Goal: Transaction & Acquisition: Purchase product/service

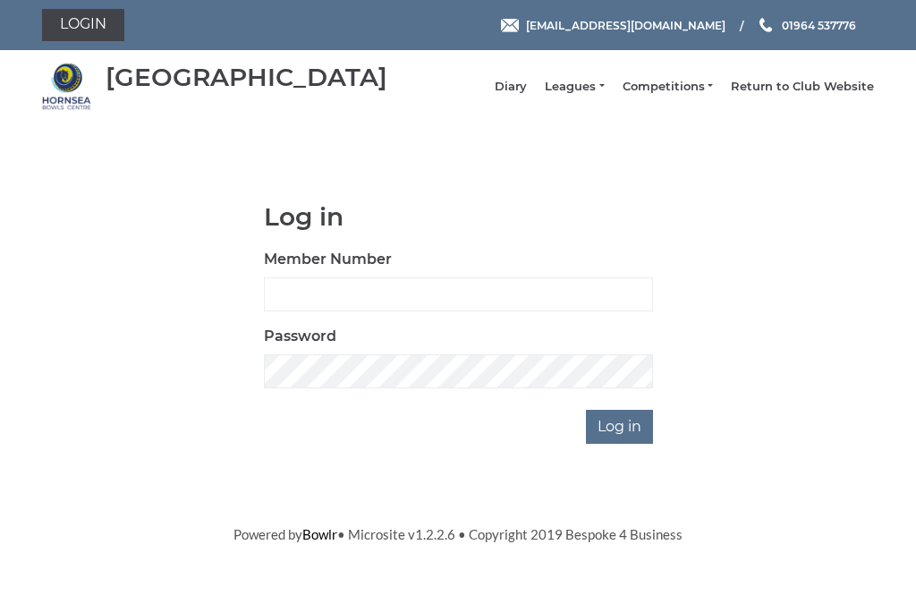
scroll to position [155, 0]
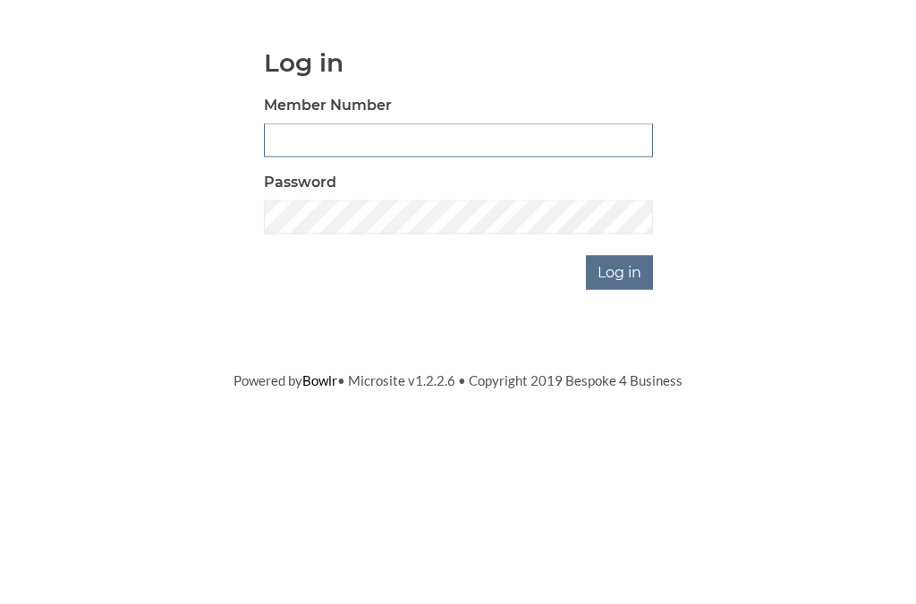
type input "0681"
click at [621, 410] on input "Log in" at bounding box center [619, 427] width 67 height 34
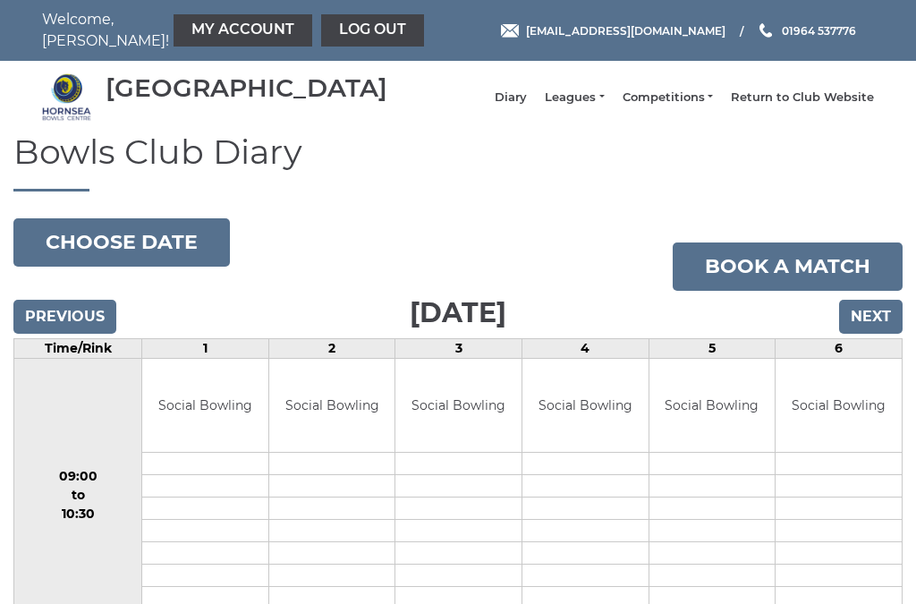
click at [204, 21] on link "My Account" at bounding box center [243, 30] width 139 height 32
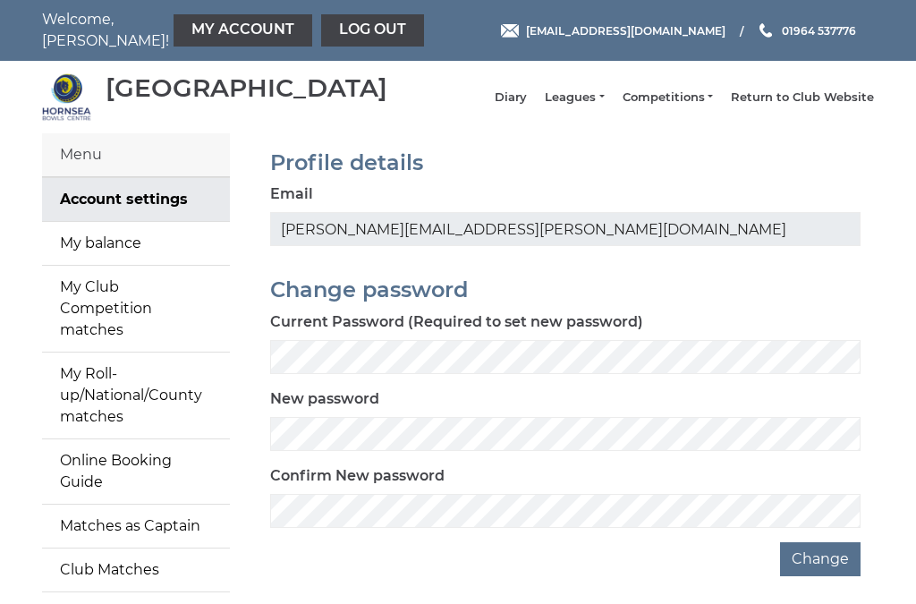
click at [144, 264] on link "My balance" at bounding box center [136, 243] width 188 height 43
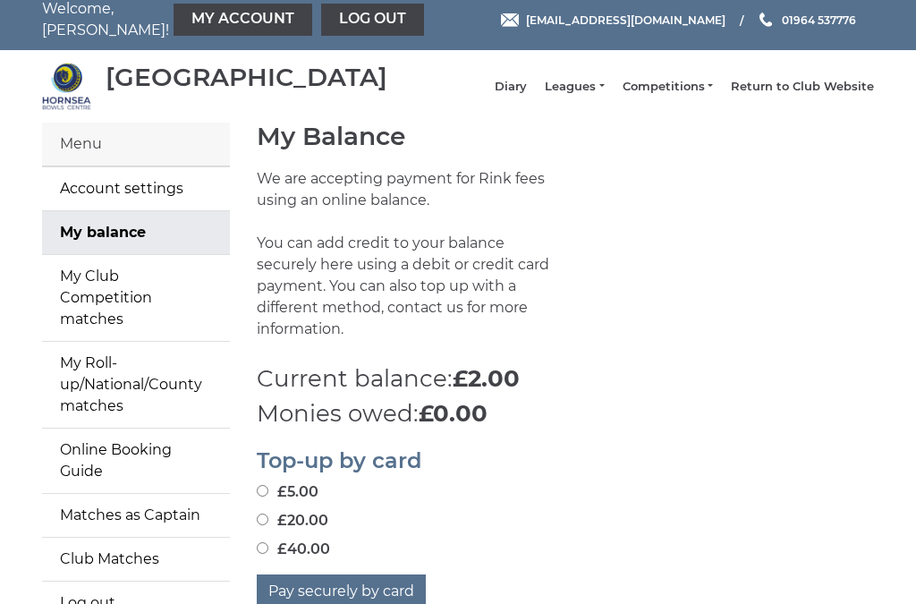
scroll to position [7, 0]
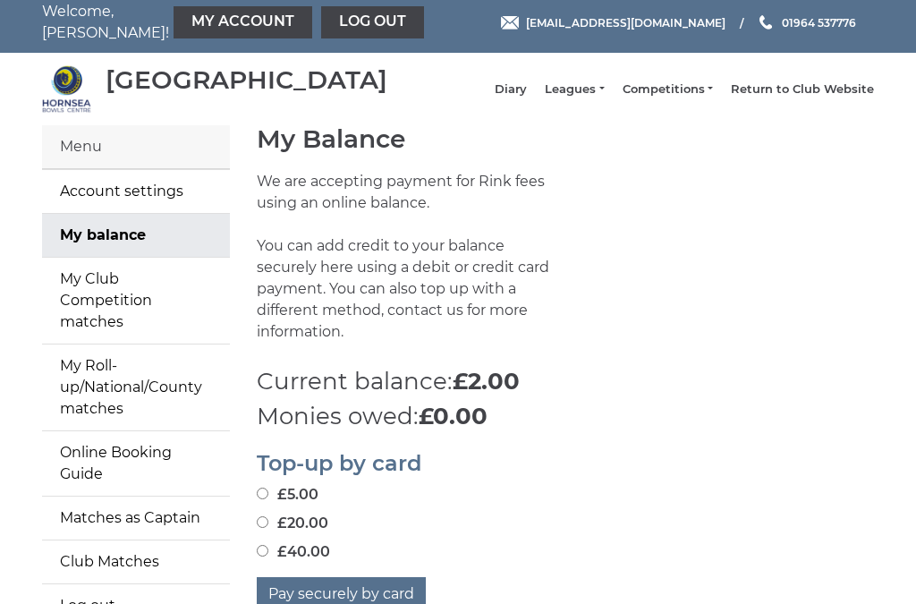
click at [273, 513] on label "£20.00" at bounding box center [293, 523] width 72 height 21
click at [268, 517] on input "£20.00" at bounding box center [263, 523] width 12 height 12
radio input "true"
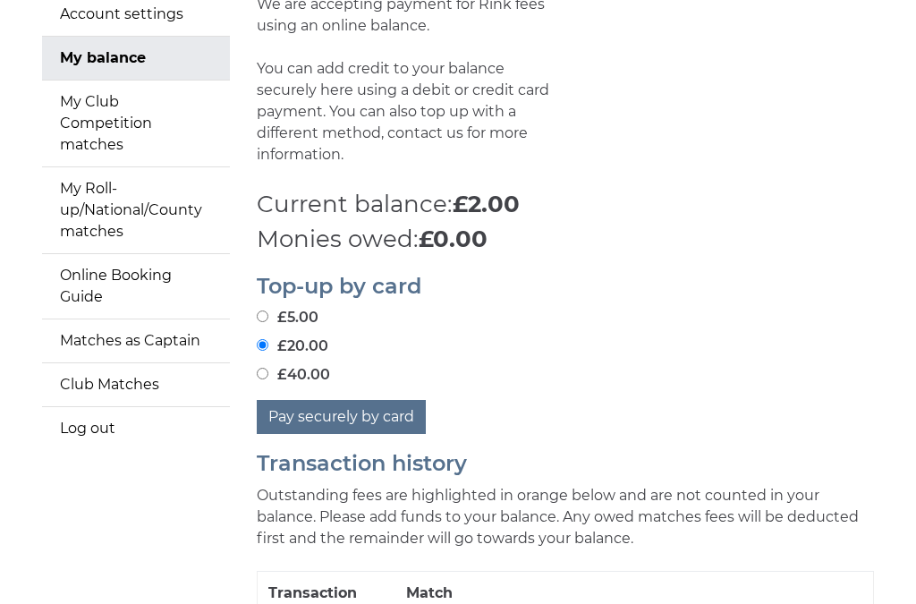
scroll to position [196, 0]
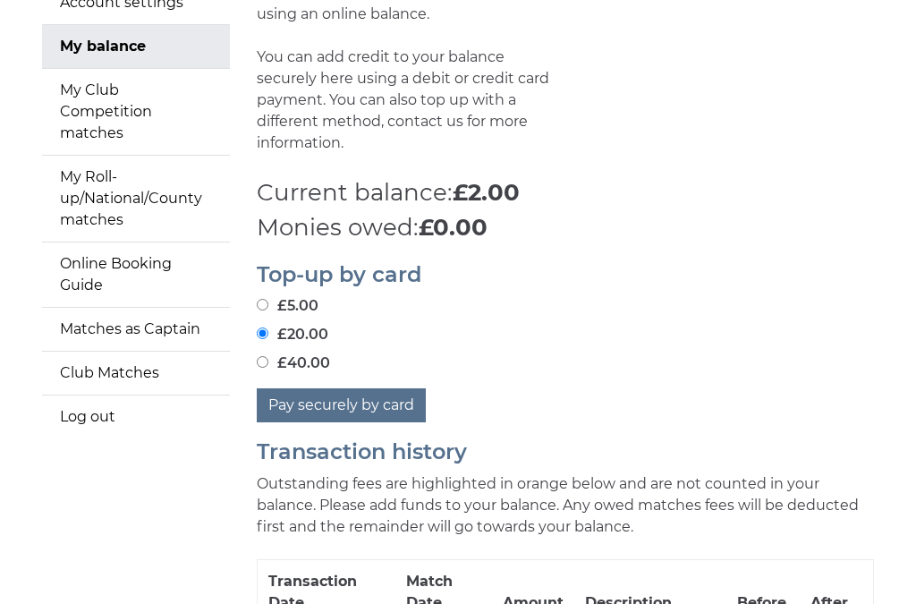
click at [368, 398] on button "Pay securely by card" at bounding box center [341, 406] width 169 height 34
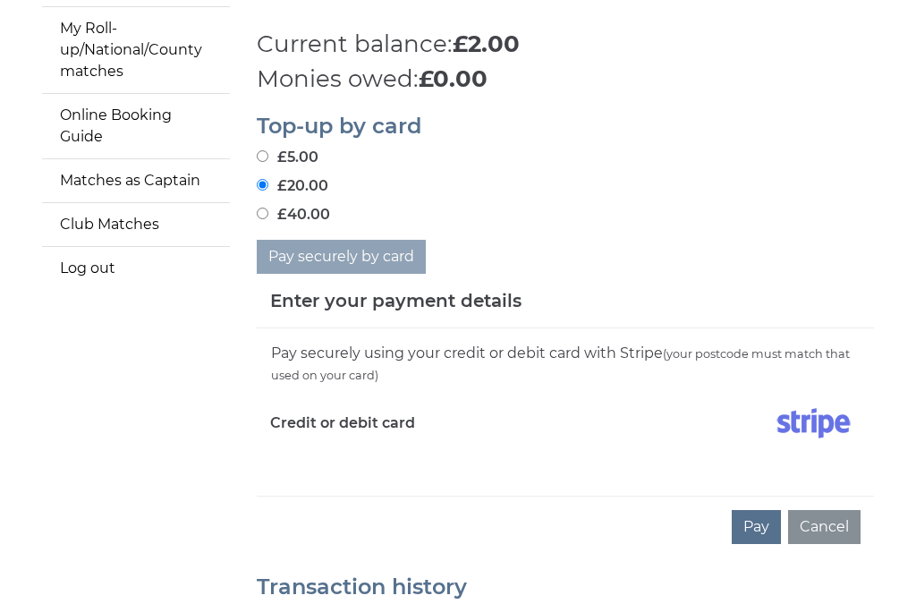
scroll to position [349, 0]
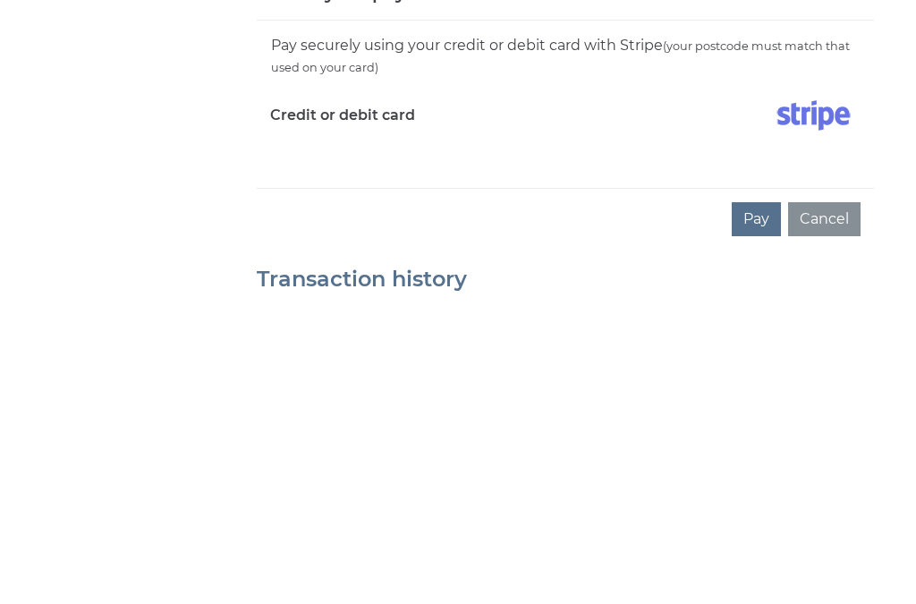
click at [757, 506] on button "Pay" at bounding box center [756, 523] width 49 height 34
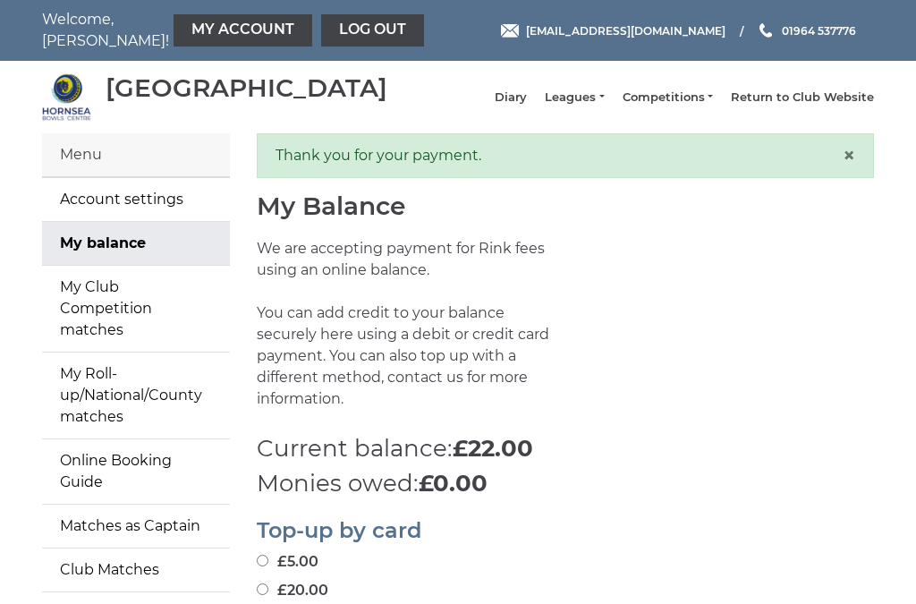
click at [175, 305] on link "My Club Competition matches" at bounding box center [136, 309] width 188 height 86
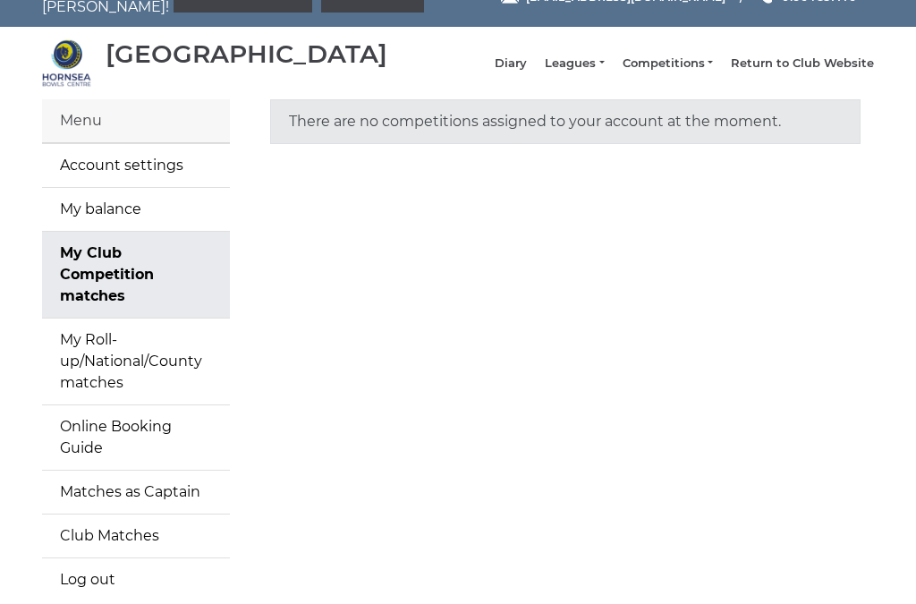
scroll to position [38, 0]
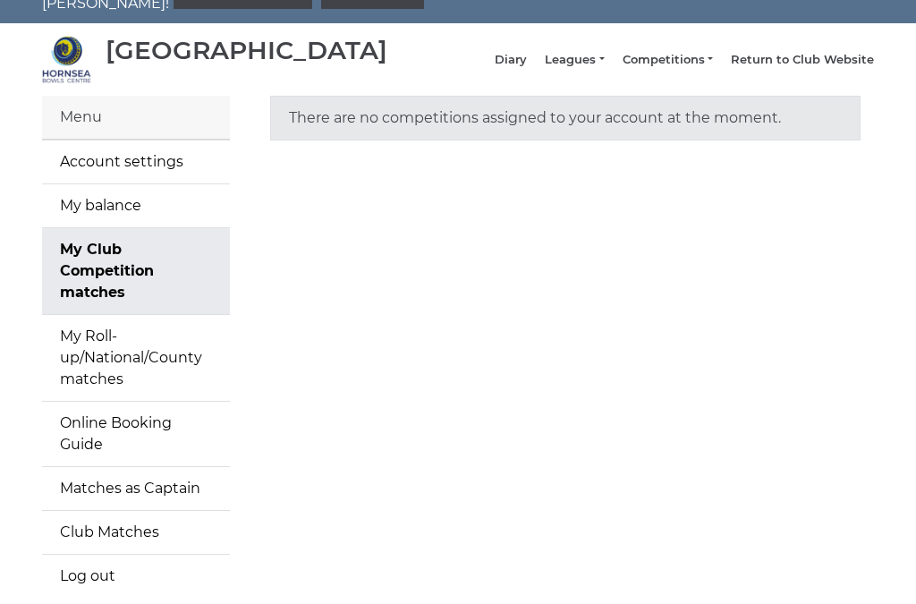
click at [183, 511] on link "Club Matches" at bounding box center [136, 532] width 188 height 43
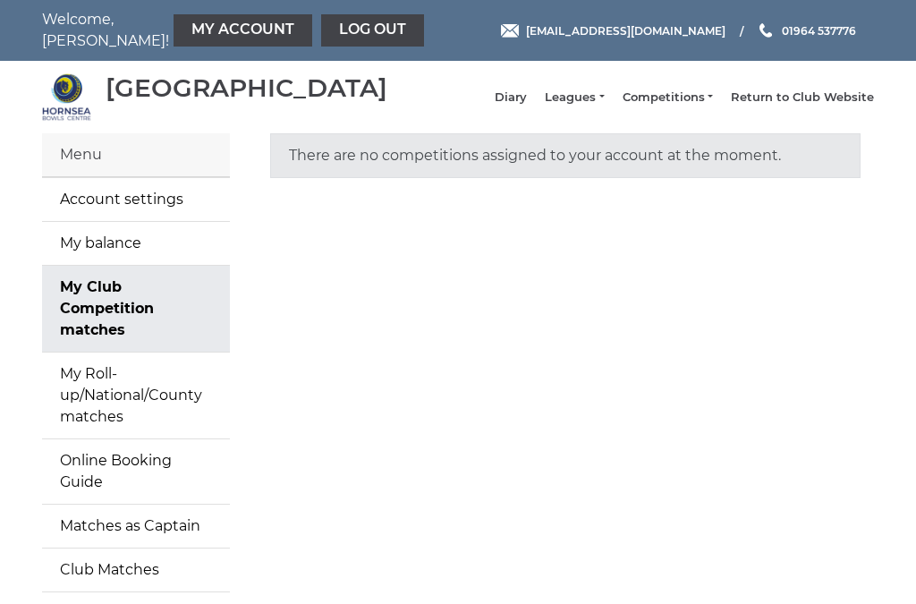
scroll to position [38, 0]
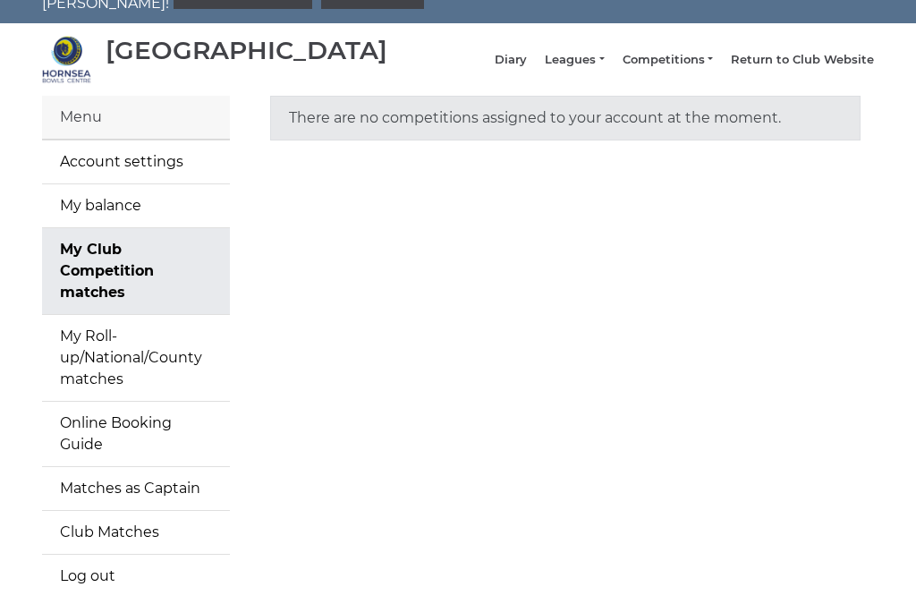
click at [154, 346] on link "My Roll-up/National/County matches" at bounding box center [136, 358] width 188 height 86
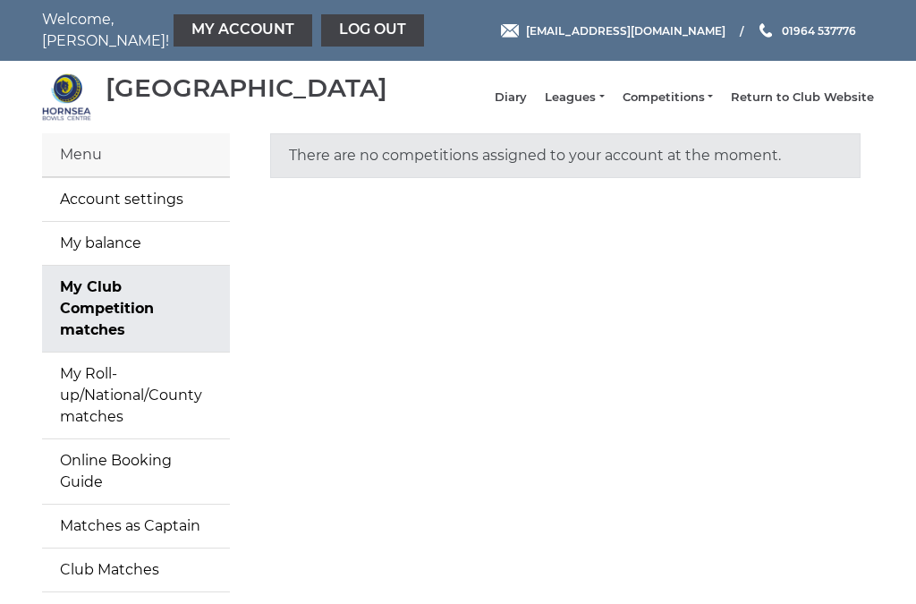
click at [597, 106] on link "Leagues" at bounding box center [574, 97] width 59 height 16
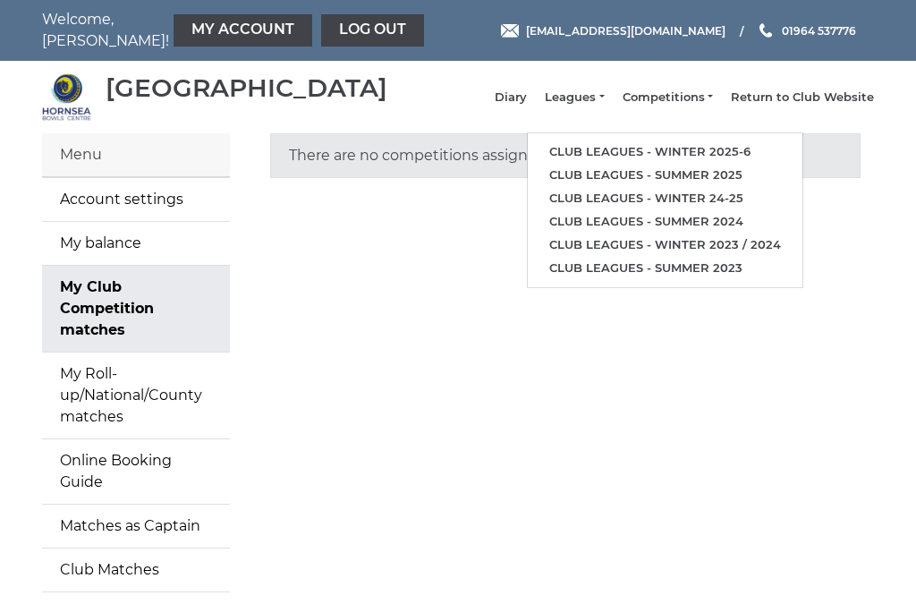
click at [755, 156] on link "Club leagues - Winter 2025-6" at bounding box center [665, 151] width 275 height 23
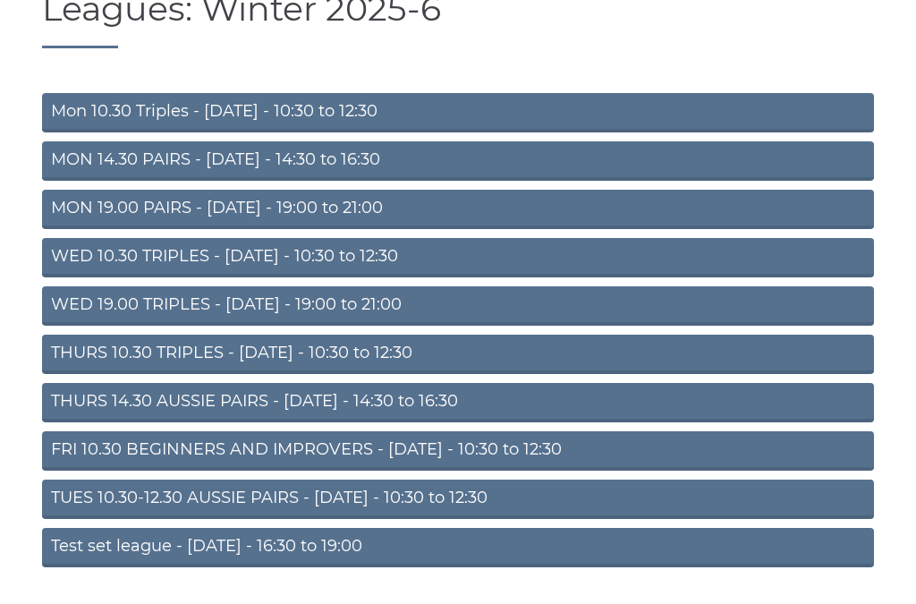
scroll to position [145, 0]
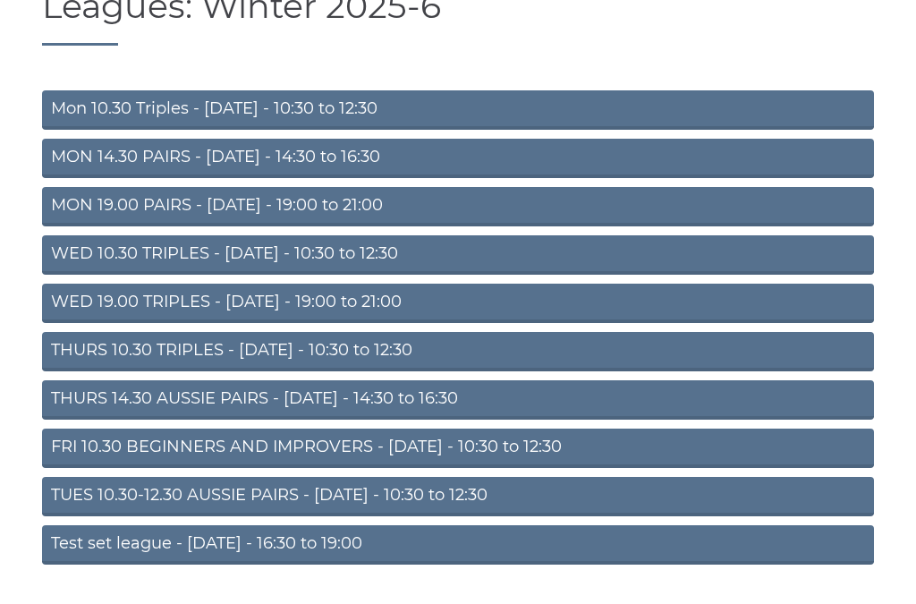
click at [435, 411] on link "THURS 14.30 AUSSIE PAIRS - Thursday - 14:30 to 16:30" at bounding box center [458, 400] width 832 height 39
